Goal: Task Accomplishment & Management: Use online tool/utility

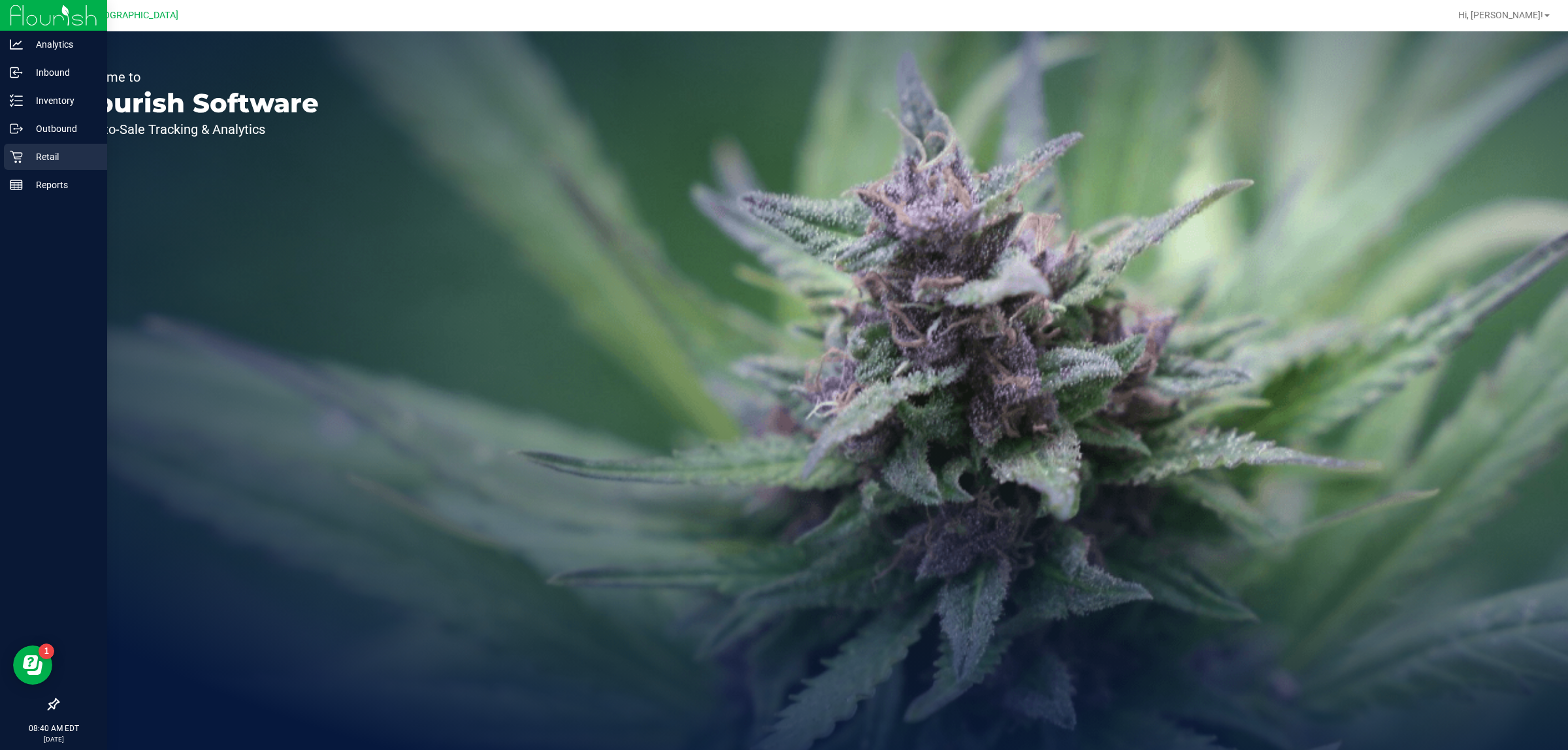
click at [67, 151] on p "Retail" at bounding box center [62, 157] width 78 height 16
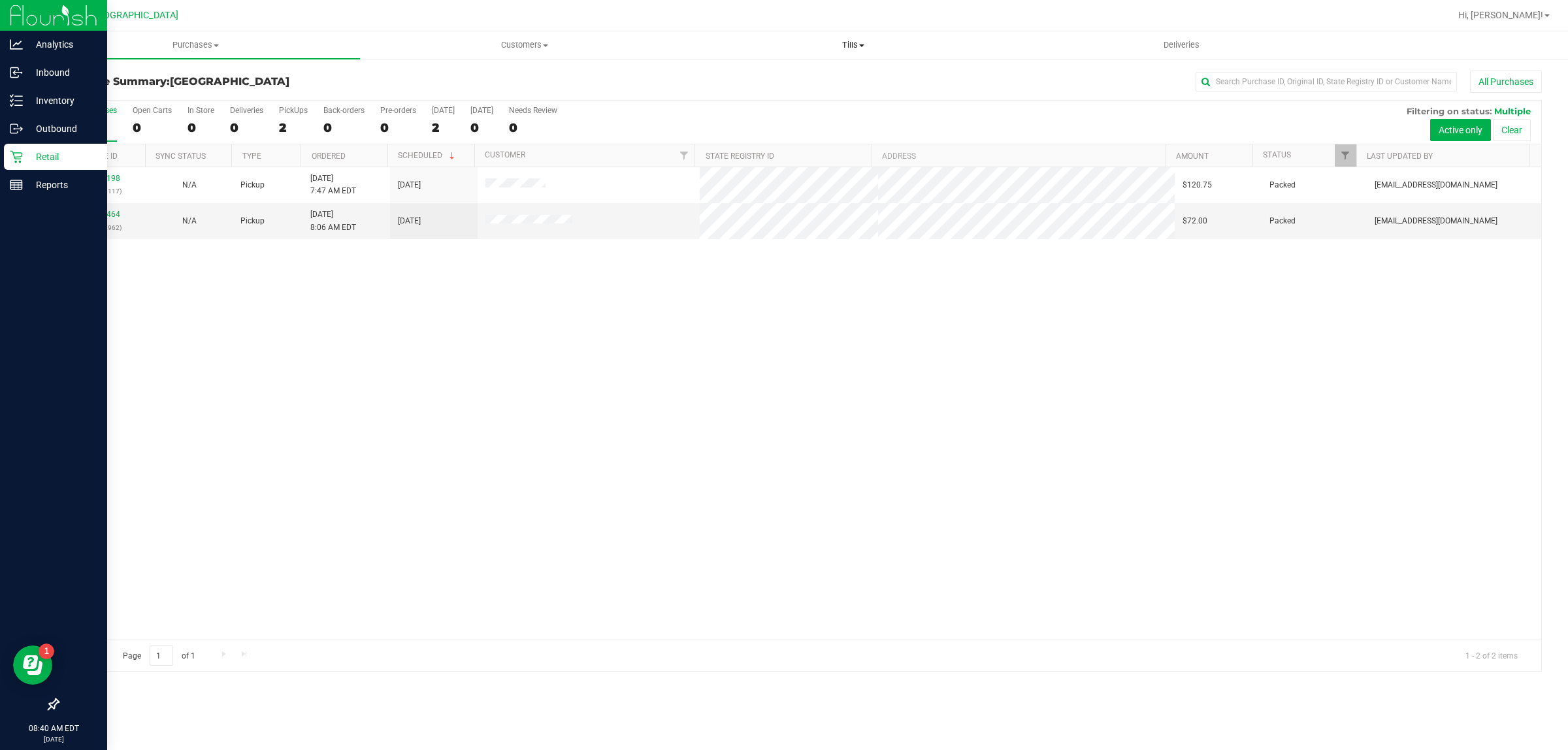
click at [855, 46] on span "Tills" at bounding box center [852, 45] width 327 height 11
click at [733, 74] on span "Manage tills" at bounding box center [732, 78] width 88 height 11
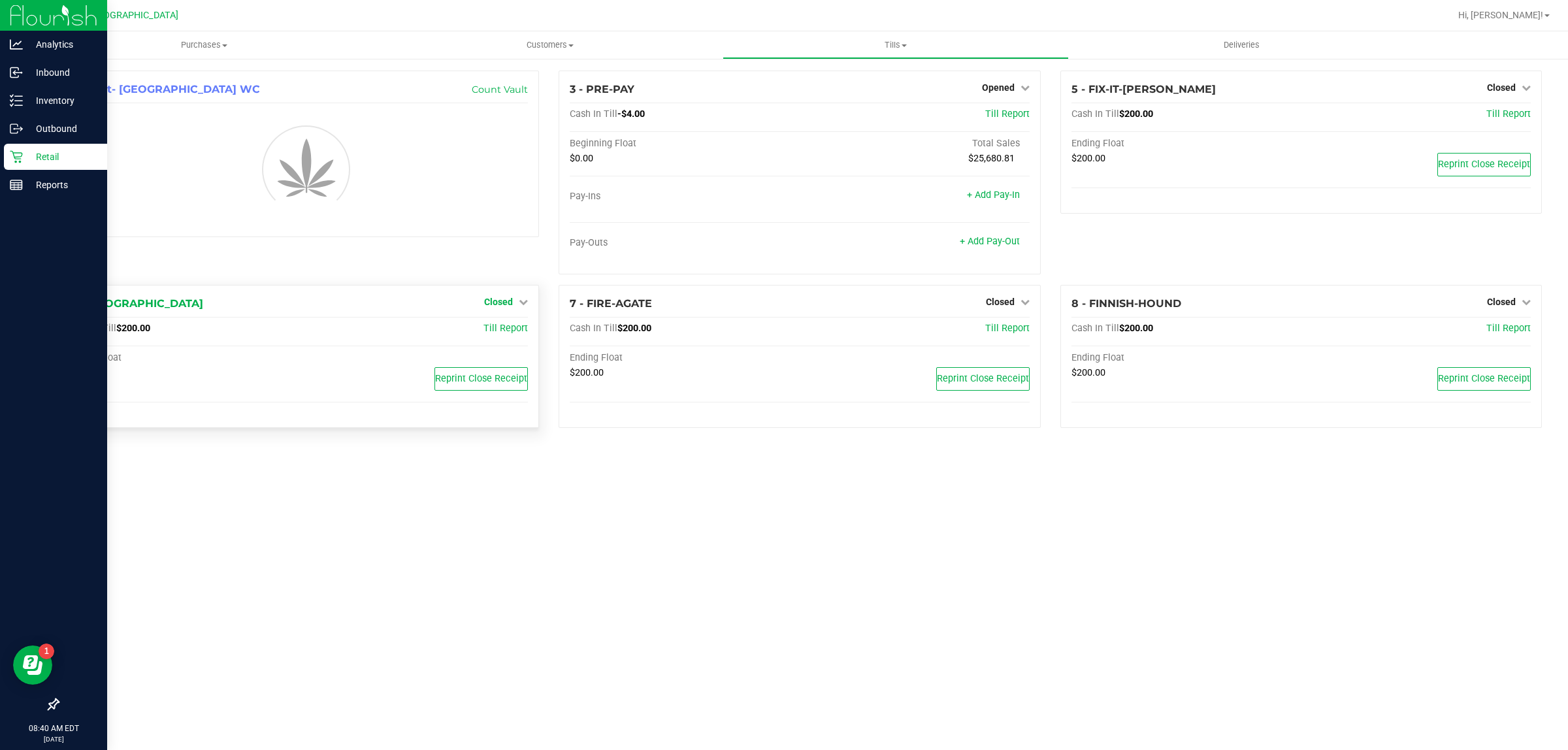
click at [495, 298] on span "Closed" at bounding box center [499, 302] width 29 height 11
click at [497, 330] on link "Open Till" at bounding box center [498, 329] width 35 height 11
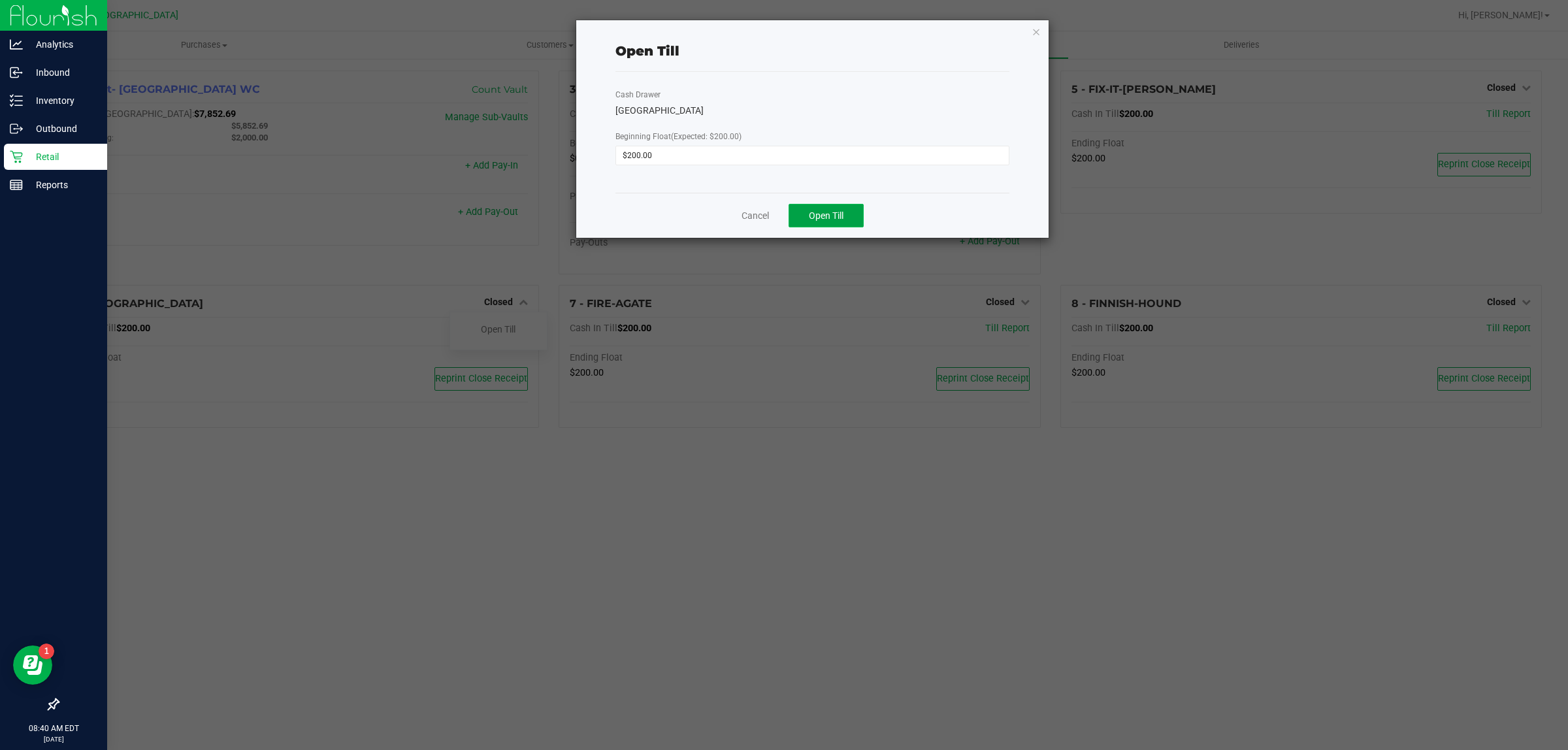
click at [835, 217] on span "Open Till" at bounding box center [826, 216] width 35 height 11
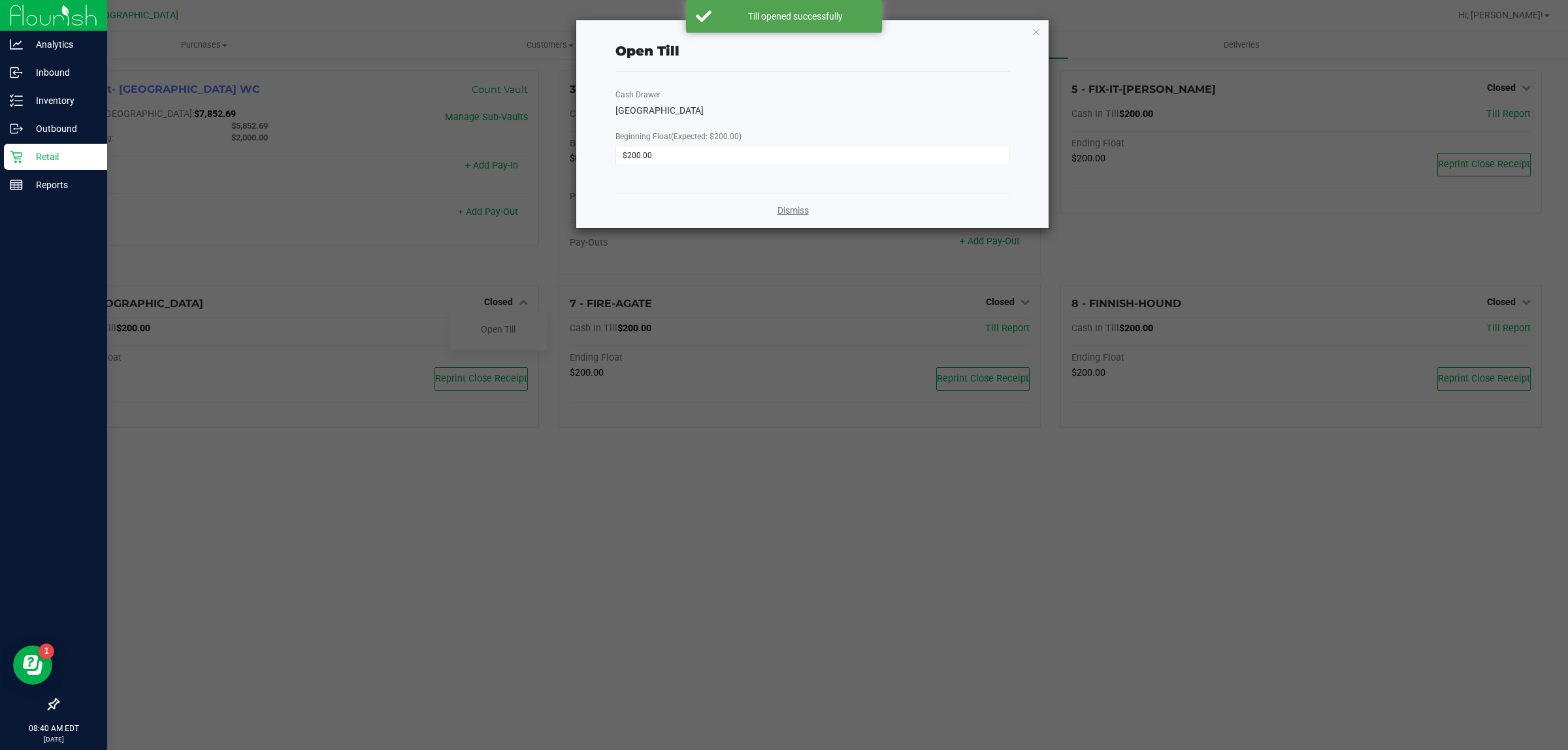
drag, startPoint x: 804, startPoint y: 205, endPoint x: 923, endPoint y: 240, distance: 124.0
click at [805, 207] on link "Dismiss" at bounding box center [792, 211] width 31 height 14
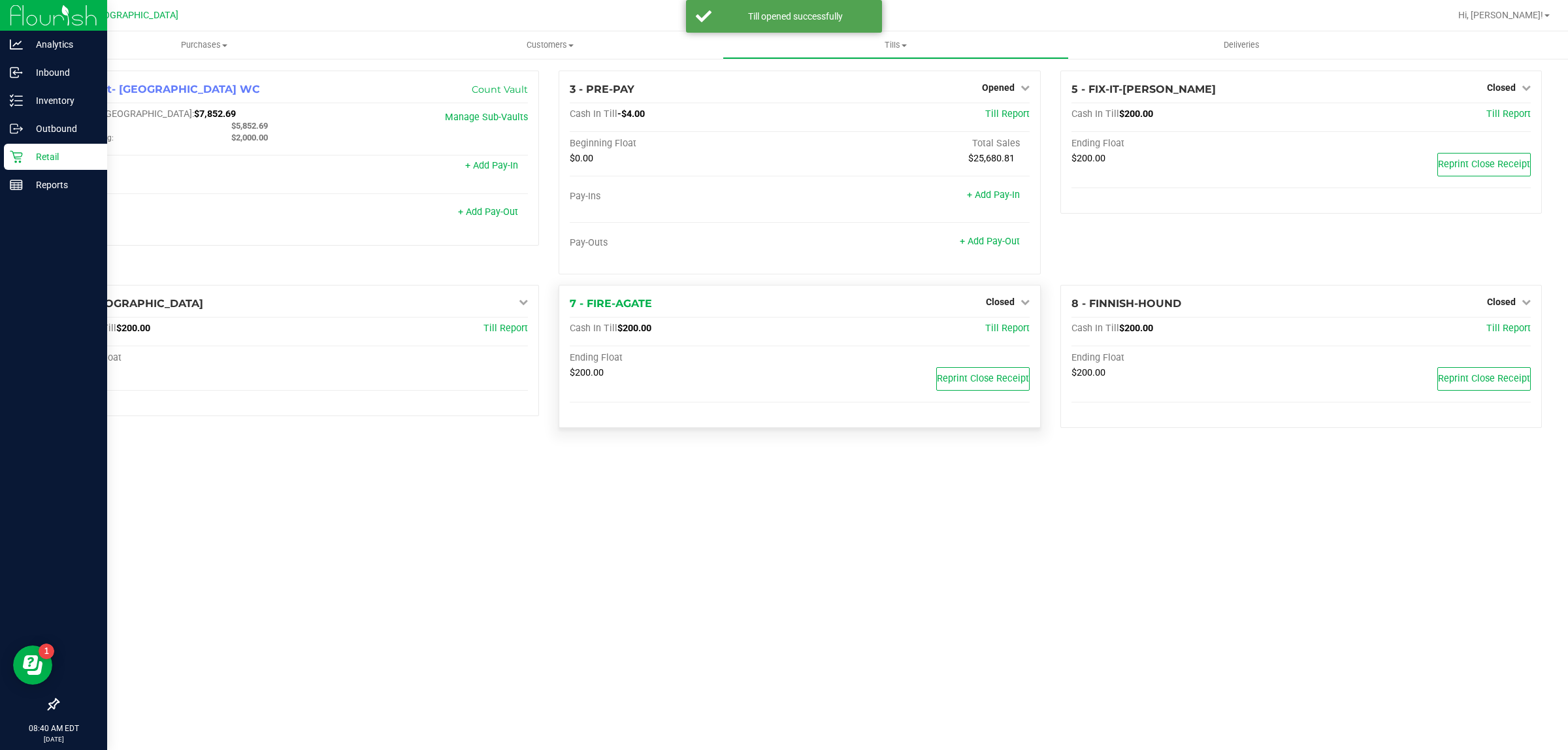
click at [994, 290] on div "7 - FIRE-AGATE Closed Open Till Cash In Till $200.00 Till Report Ending Float $…" at bounding box center [798, 357] width 481 height 143
click at [1003, 303] on span "Closed" at bounding box center [1000, 302] width 29 height 11
click at [984, 323] on div "Open Till" at bounding box center [999, 329] width 97 height 16
click at [984, 327] on link "Open Till" at bounding box center [1000, 329] width 35 height 11
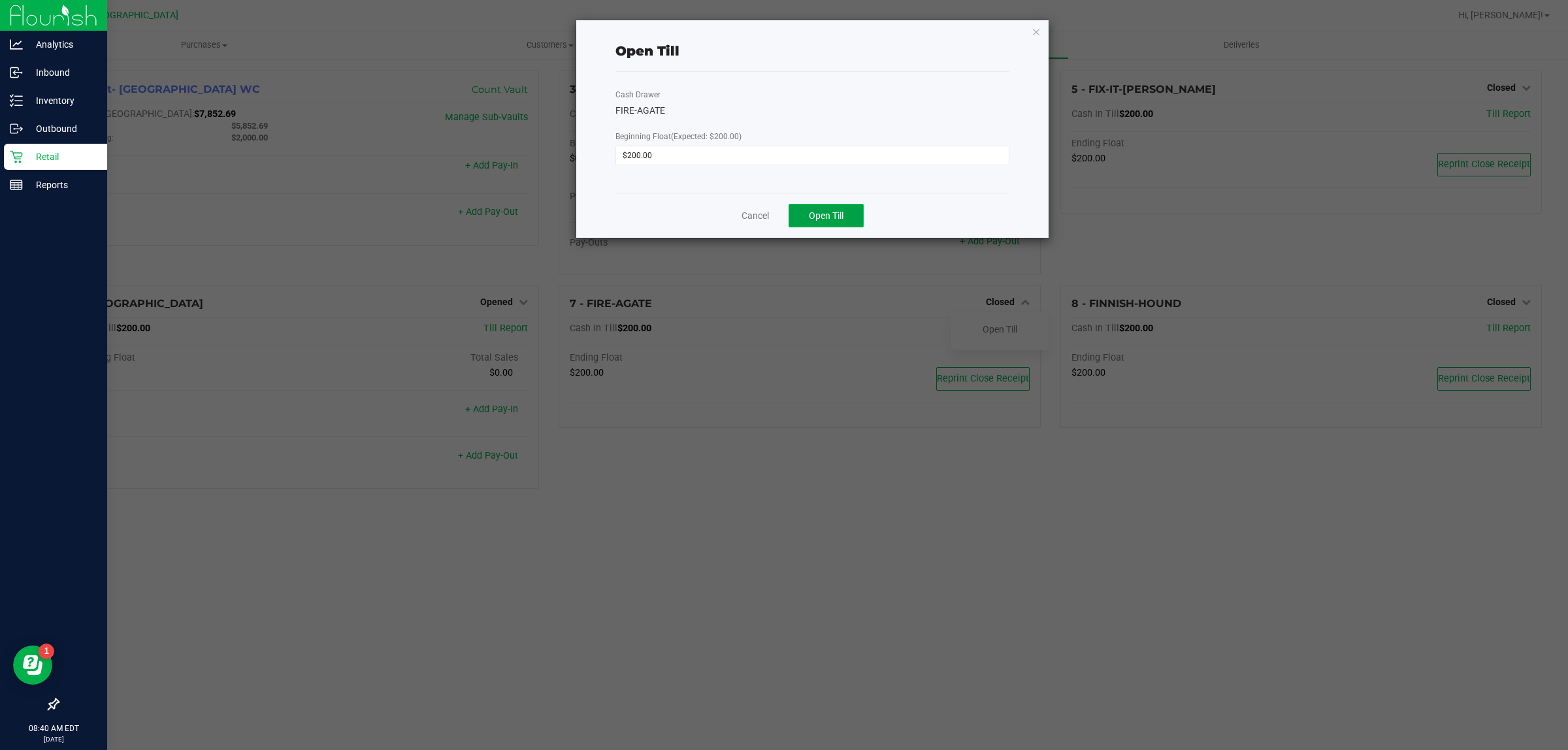
click at [827, 218] on span "Open Till" at bounding box center [826, 216] width 35 height 11
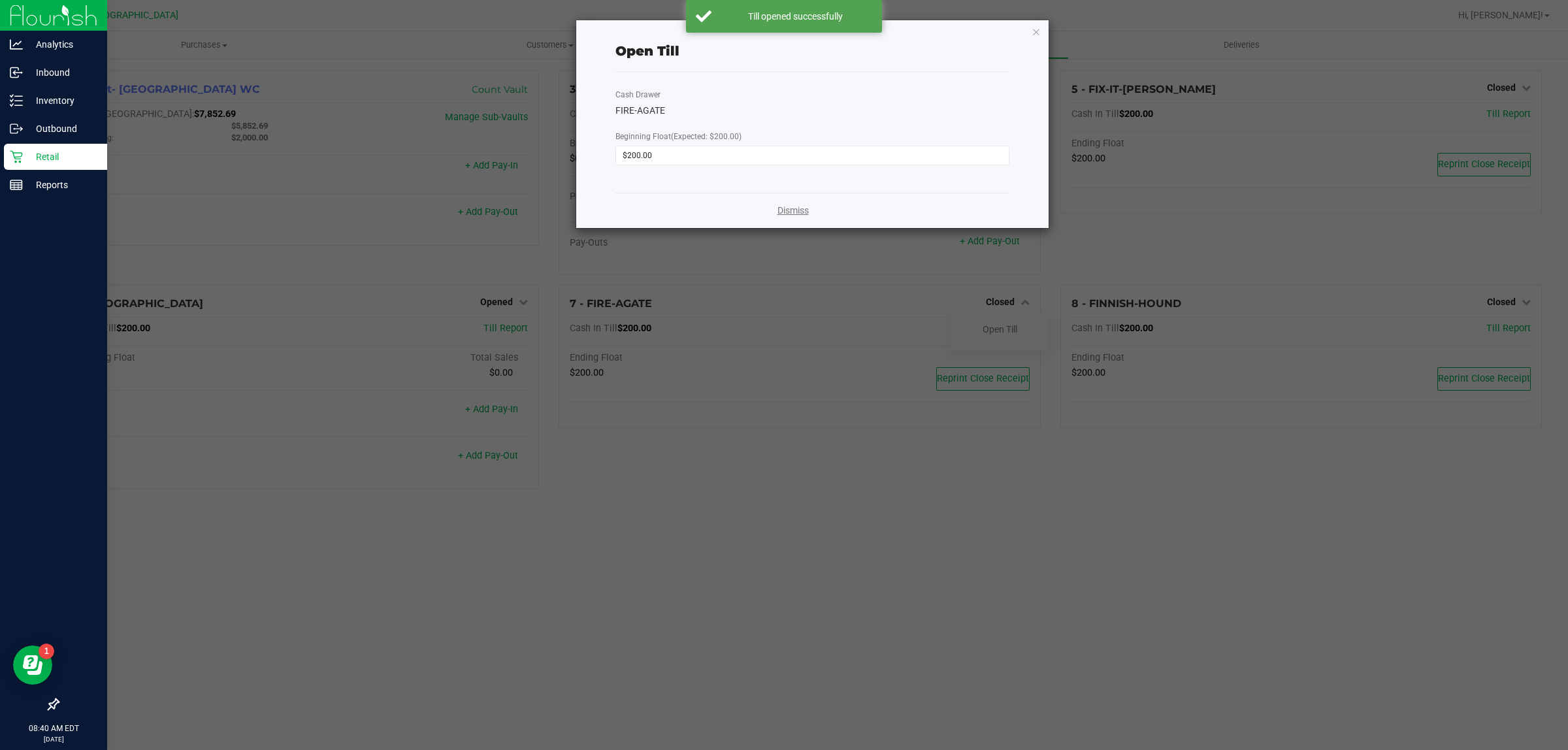
click at [779, 208] on link "Dismiss" at bounding box center [792, 211] width 31 height 14
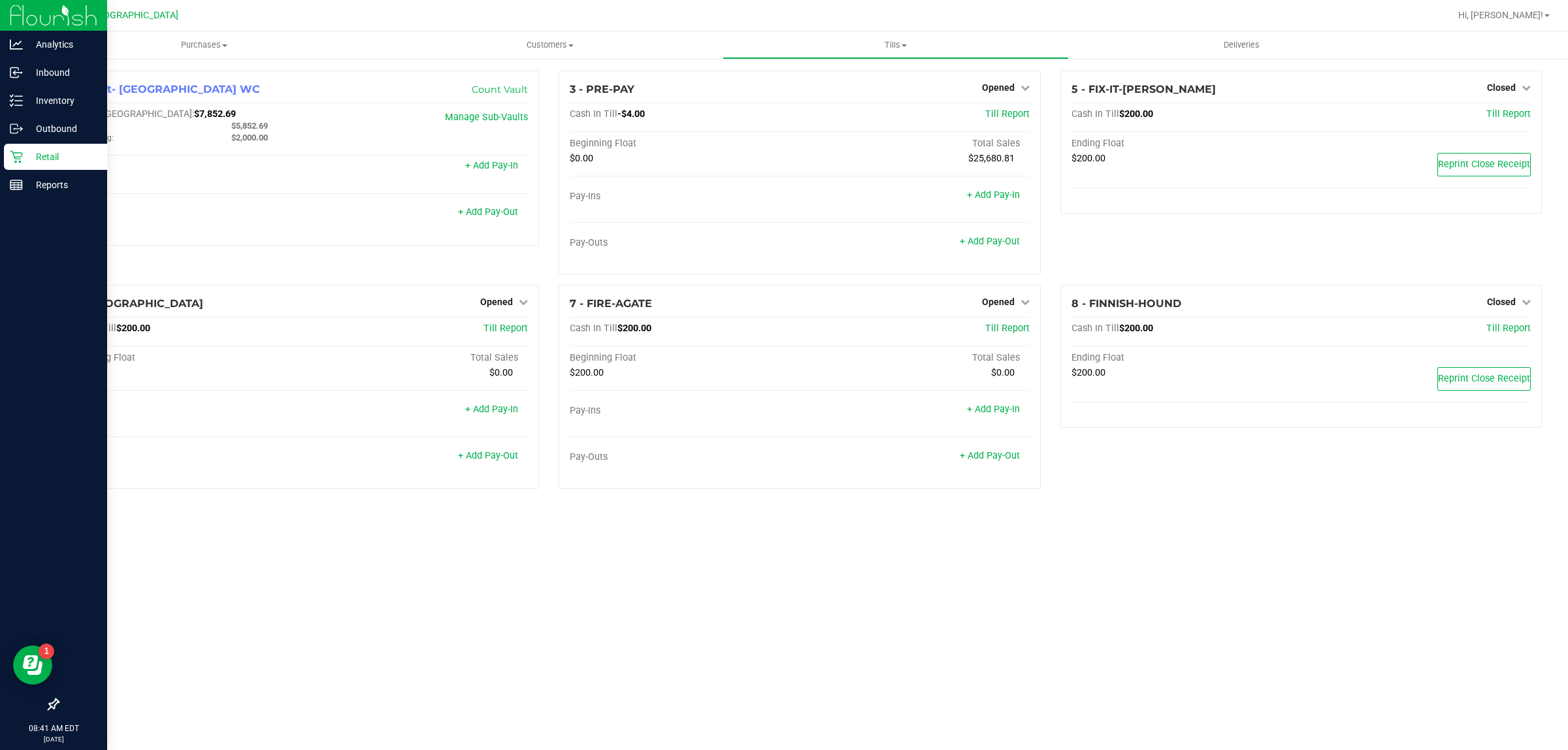
click at [5, 145] on div "Retail" at bounding box center [56, 157] width 103 height 26
